Goal: Task Accomplishment & Management: Manage account settings

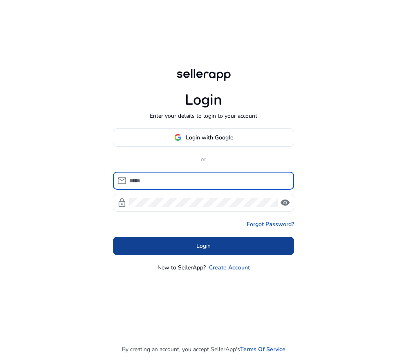
type input "**********"
click at [201, 246] on span "Login" at bounding box center [203, 246] width 14 height 9
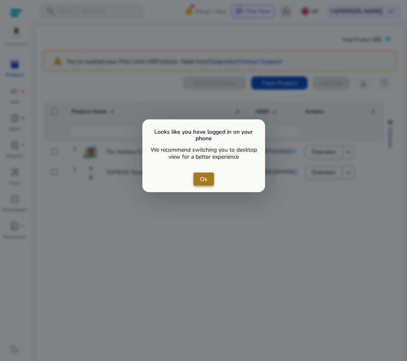
click at [205, 181] on span "Ok" at bounding box center [203, 179] width 7 height 9
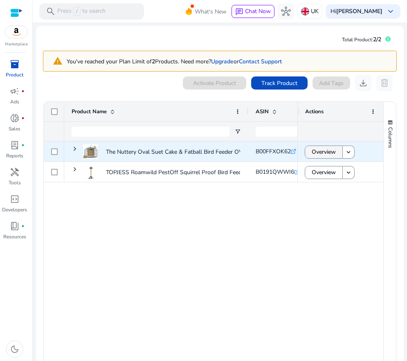
click at [318, 152] on span "Overview" at bounding box center [324, 152] width 24 height 17
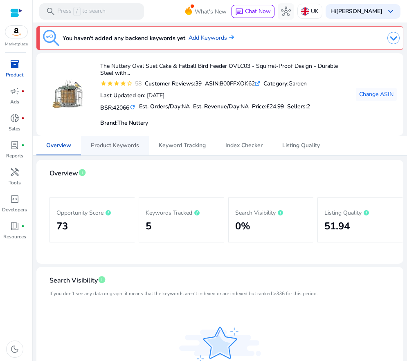
click at [125, 147] on span "Product Keywords" at bounding box center [115, 146] width 48 height 6
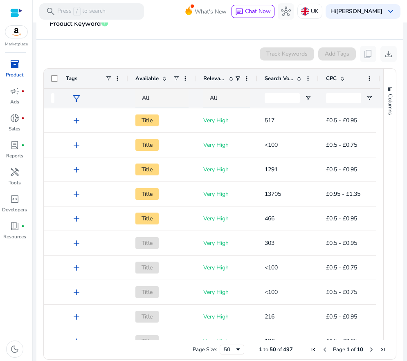
click at [206, 54] on div "Track Keywords Add Tags content_copy download" at bounding box center [220, 54] width 354 height 16
click at [13, 173] on span "handyman" at bounding box center [15, 172] width 10 height 10
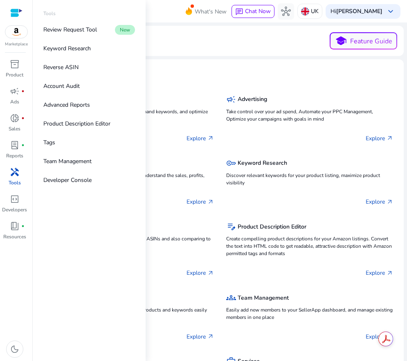
click at [13, 173] on span "handyman" at bounding box center [15, 172] width 10 height 10
click at [79, 47] on p "Keyword Research" at bounding box center [66, 48] width 47 height 9
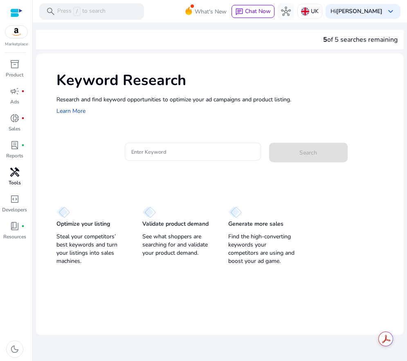
click at [176, 168] on div at bounding box center [193, 165] width 136 height 9
click at [170, 153] on input "Enter Keyword" at bounding box center [192, 151] width 123 height 9
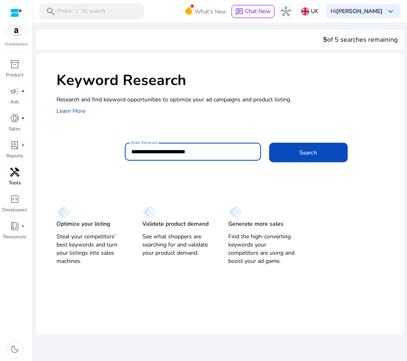
type input "**********"
click at [269, 143] on button "Search" at bounding box center [308, 153] width 79 height 20
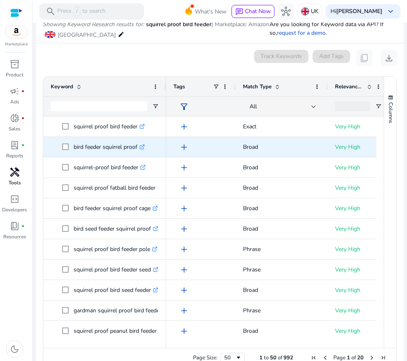
scroll to position [97, 0]
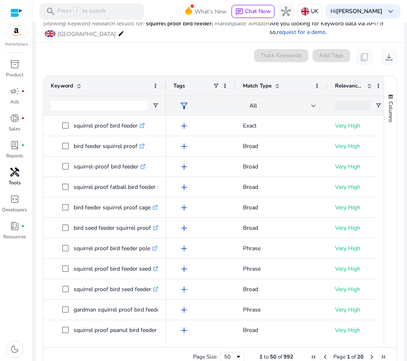
drag, startPoint x: 174, startPoint y: 53, endPoint x: 165, endPoint y: 61, distance: 11.9
click at [175, 52] on div "0 keyword(s) selected Track Keywords Add Tags content_copy download" at bounding box center [220, 57] width 355 height 16
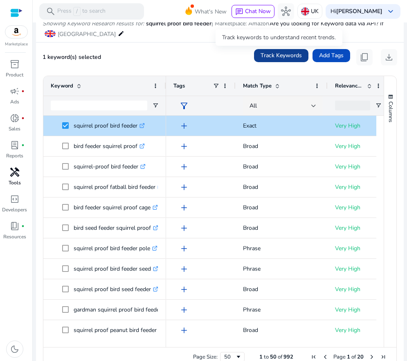
click at [275, 54] on span "Track Keywords" at bounding box center [281, 55] width 41 height 9
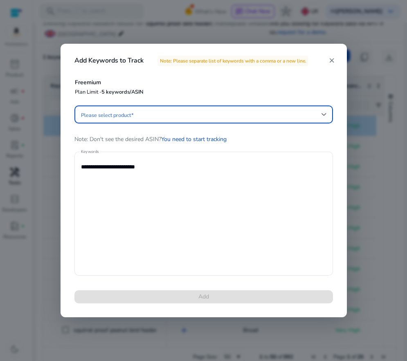
click at [136, 115] on span at bounding box center [201, 114] width 241 height 9
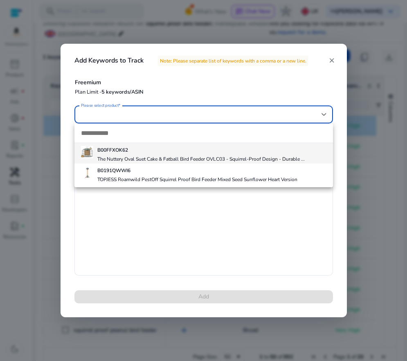
click at [131, 154] on div "B00FFXOK62 The Nuttery Oval Suet Cake & Fatball Bird Feeder OVLC03 - Squirrel-P…" at bounding box center [201, 153] width 208 height 18
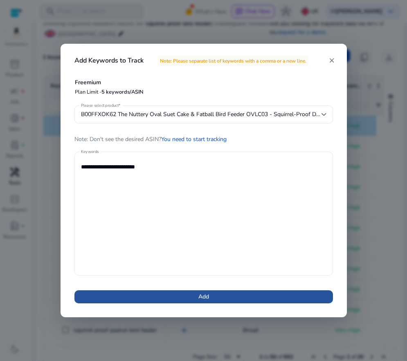
click at [208, 291] on span at bounding box center [203, 297] width 259 height 20
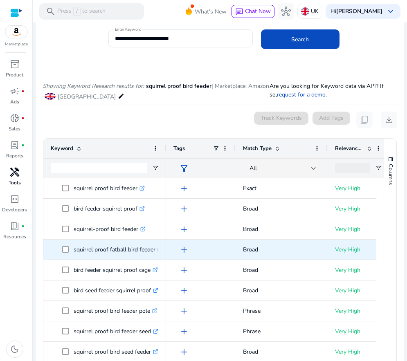
scroll to position [0, 0]
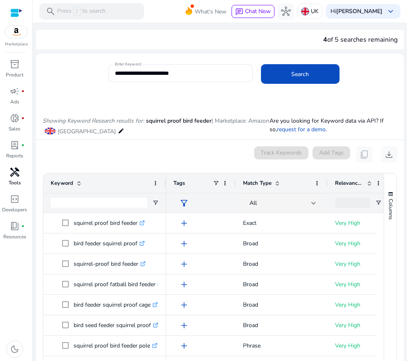
click at [167, 155] on div "0 keyword(s) selected Track Keywords Add Tags content_copy download" at bounding box center [220, 155] width 355 height 16
click at [190, 102] on div "Showing Keyword Research results for: squirrel proof bird feeder | Marketplace:…" at bounding box center [220, 118] width 368 height 42
click at [294, 73] on span "Search" at bounding box center [300, 74] width 18 height 9
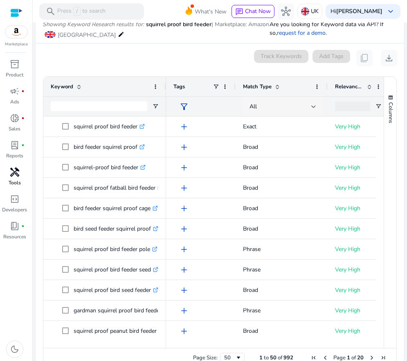
scroll to position [97, 0]
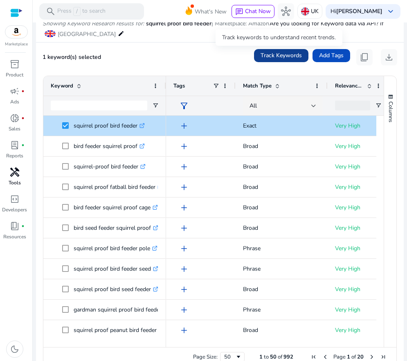
click at [286, 56] on span "Track Keywords" at bounding box center [281, 55] width 41 height 9
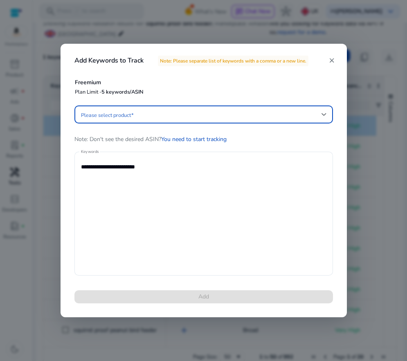
click at [143, 111] on span at bounding box center [201, 114] width 241 height 9
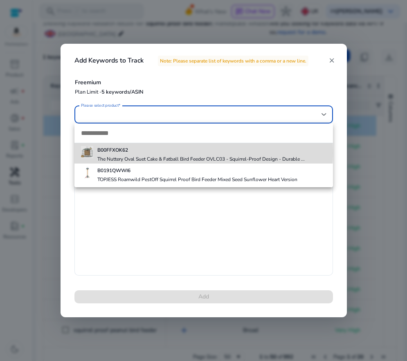
click at [129, 152] on h5 "B00FFXOK62" at bounding box center [201, 150] width 208 height 7
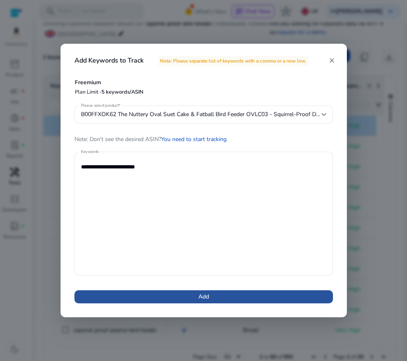
click at [202, 296] on span "Add" at bounding box center [204, 297] width 11 height 9
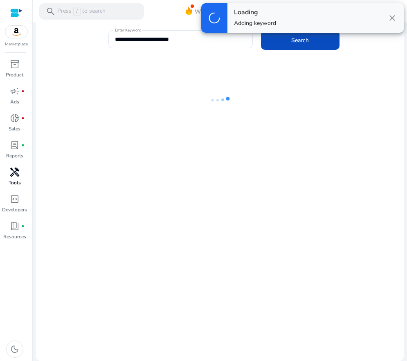
click at [246, 221] on div at bounding box center [220, 212] width 368 height 298
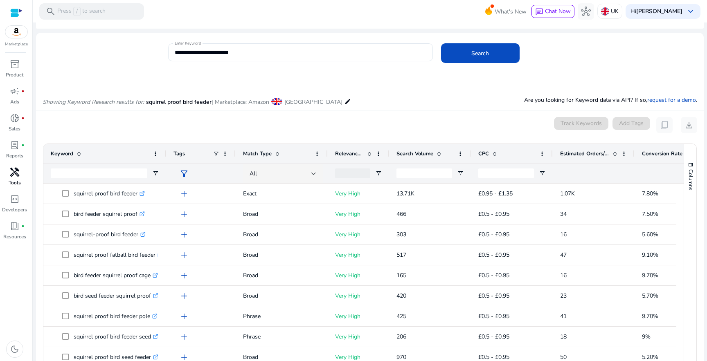
scroll to position [16, 0]
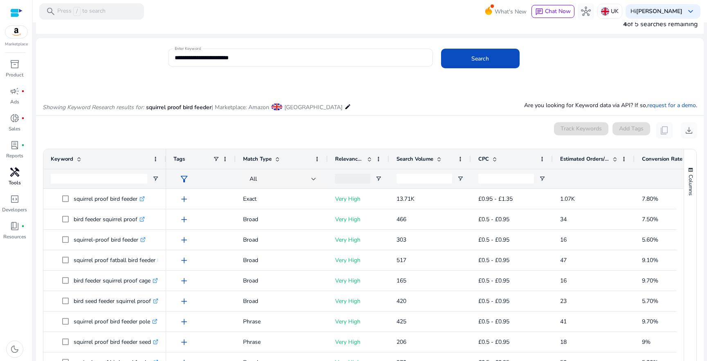
click at [345, 108] on mat-icon "edit" at bounding box center [348, 107] width 7 height 10
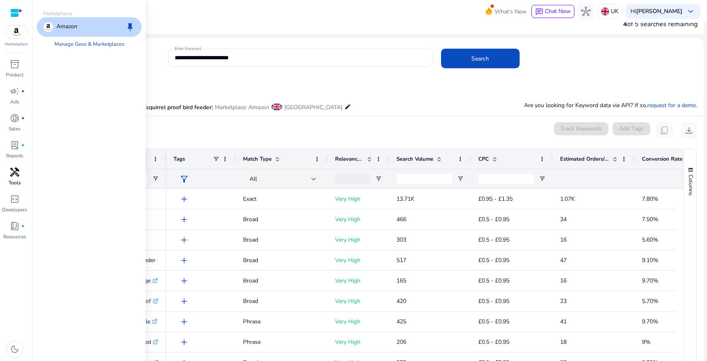
click at [407, 93] on div "Showing Keyword Research results for: squirrel proof bird feeder | Marketplace:…" at bounding box center [370, 99] width 668 height 34
click at [249, 84] on div "Showing Keyword Research results for: squirrel proof bird feeder | Marketplace:…" at bounding box center [370, 99] width 668 height 34
click at [129, 24] on span "keep" at bounding box center [130, 27] width 10 height 10
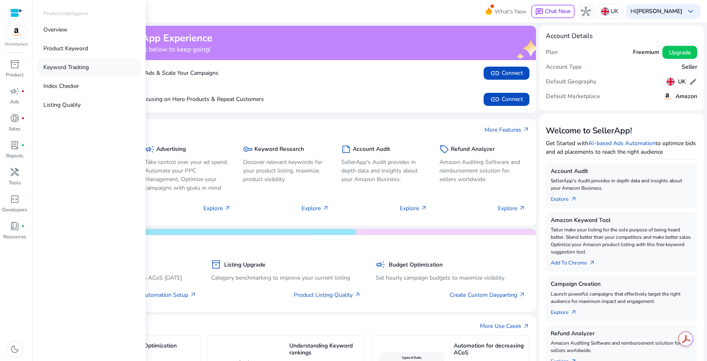
click at [59, 68] on p "Keyword Tracking" at bounding box center [65, 67] width 45 height 9
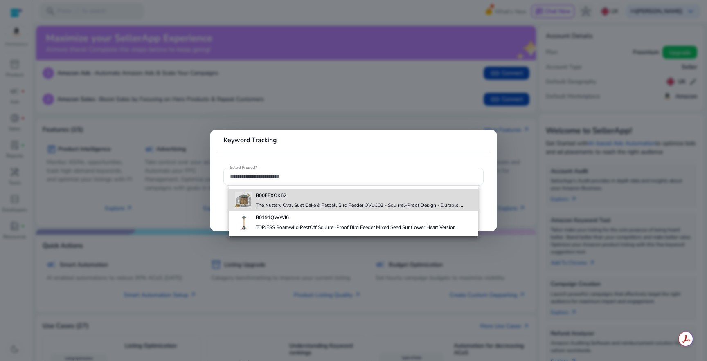
click at [281, 198] on b "B00FFXOK62" at bounding box center [271, 195] width 31 height 7
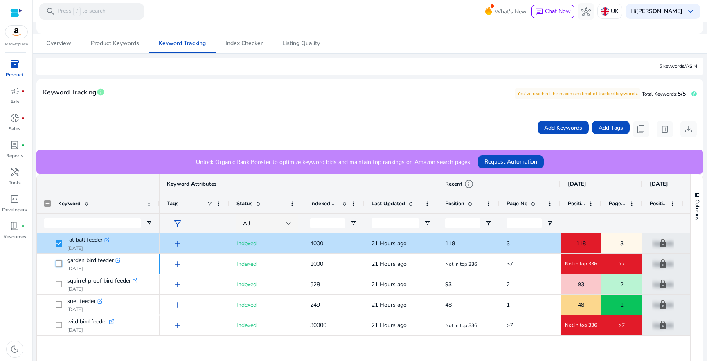
scroll to position [123, 0]
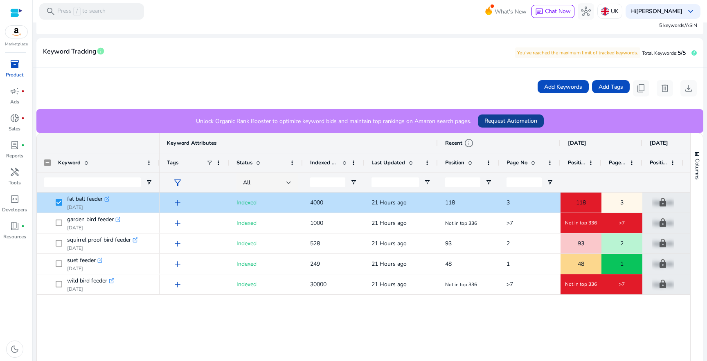
click at [407, 120] on span "Request Automation" at bounding box center [511, 121] width 53 height 9
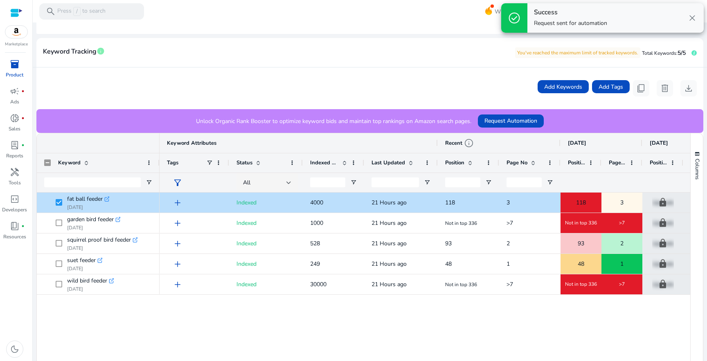
click at [375, 86] on div "Add Keywords Add Tags content_copy delete download" at bounding box center [370, 88] width 654 height 16
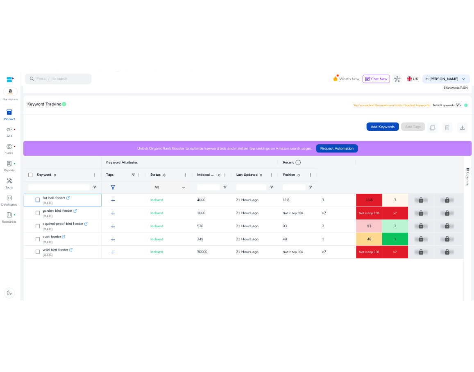
scroll to position [143, 0]
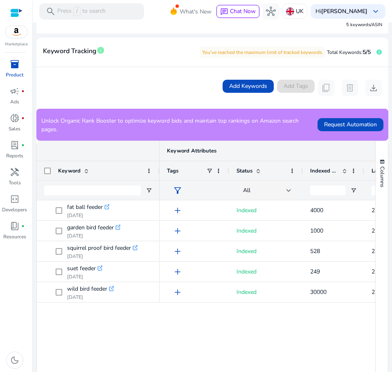
click at [315, 332] on div "add Indexed 4000 21 Hours ago 118 add Indexed 1000 21 Hours ago Not in top 336 …" at bounding box center [268, 307] width 216 height 213
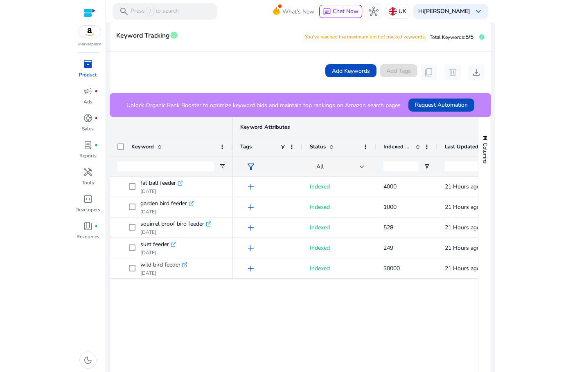
scroll to position [123, 0]
